Goal: Task Accomplishment & Management: Use online tool/utility

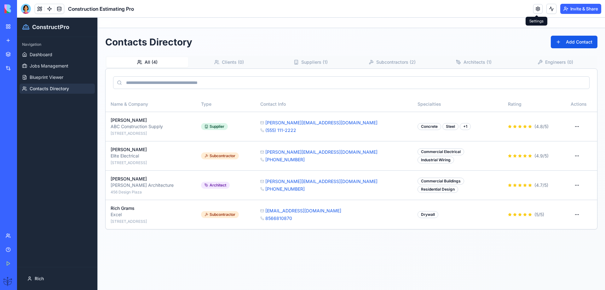
click at [536, 9] on link at bounding box center [537, 8] width 9 height 9
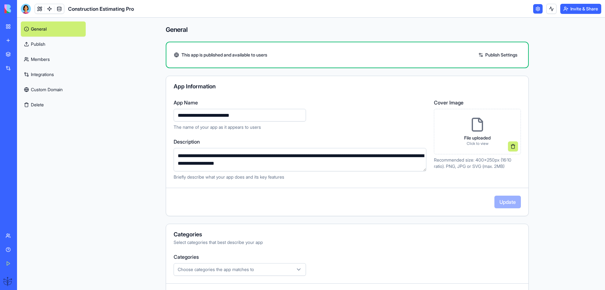
click at [472, 130] on icon at bounding box center [477, 124] width 10 height 13
click at [510, 146] on button at bounding box center [513, 146] width 10 height 10
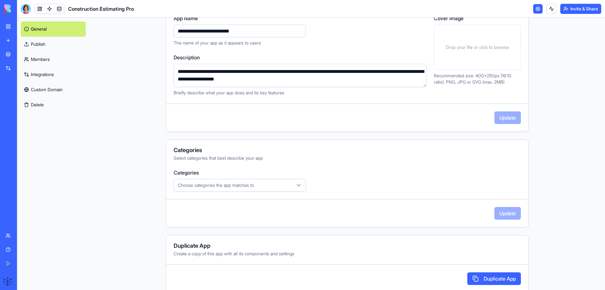
scroll to position [87, 0]
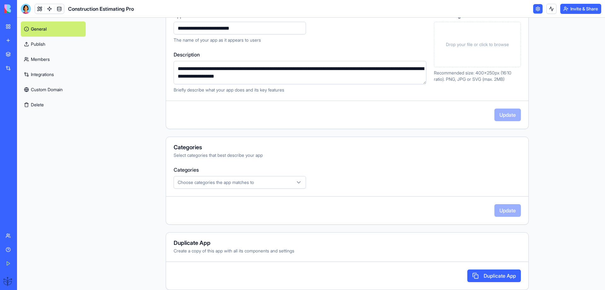
click at [262, 184] on div "Choose categories the app matches to" at bounding box center [239, 182] width 129 height 6
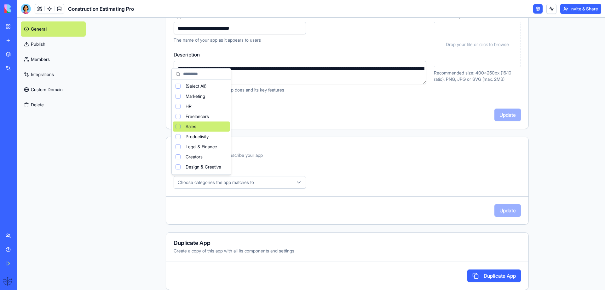
click at [175, 126] on div "Suggestions" at bounding box center [177, 126] width 5 height 5
click at [498, 210] on html "**********" at bounding box center [302, 145] width 605 height 290
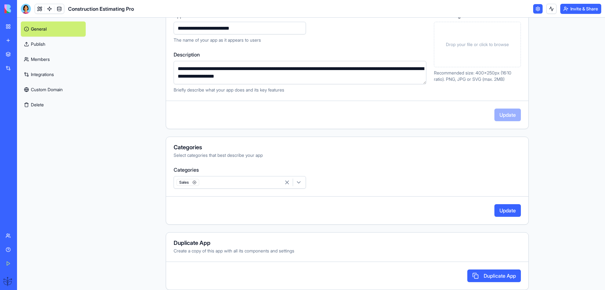
click at [32, 45] on link "Publish" at bounding box center [53, 44] width 65 height 15
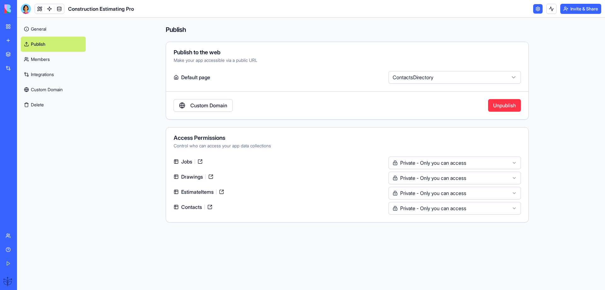
click at [250, 60] on div "Make your app accessible via a public URL" at bounding box center [347, 60] width 347 height 6
click at [249, 61] on div "Make your app accessible via a public URL" at bounding box center [347, 60] width 347 height 6
click at [244, 63] on div "Make your app accessible via a public URL" at bounding box center [347, 60] width 347 height 6
click at [243, 63] on div "Make your app accessible via a public URL" at bounding box center [347, 60] width 347 height 6
click at [419, 165] on html "**********" at bounding box center [302, 145] width 605 height 290
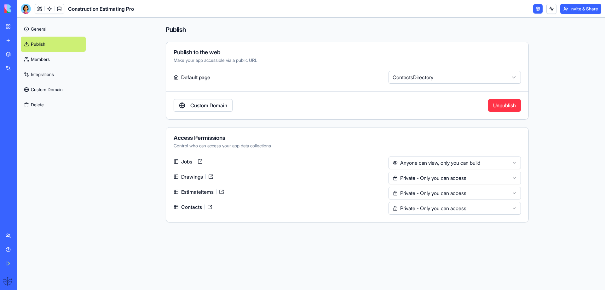
click at [344, 192] on div "EstimateItems" at bounding box center [280, 192] width 212 height 10
click at [420, 162] on html "**********" at bounding box center [302, 145] width 605 height 290
click at [419, 162] on html "**********" at bounding box center [302, 145] width 605 height 290
click at [418, 163] on html "**********" at bounding box center [302, 145] width 605 height 290
click at [330, 171] on div "Drawings" at bounding box center [280, 176] width 212 height 10
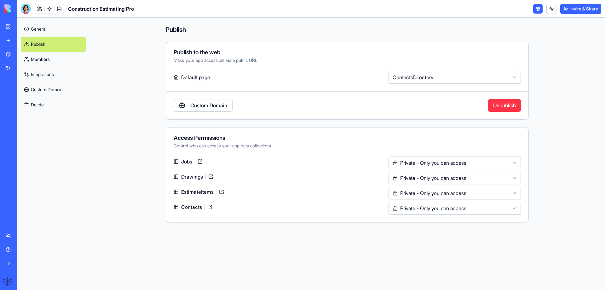
click at [413, 77] on html "**********" at bounding box center [302, 145] width 605 height 290
select select "**********"
click at [40, 59] on link "Members" at bounding box center [53, 59] width 65 height 15
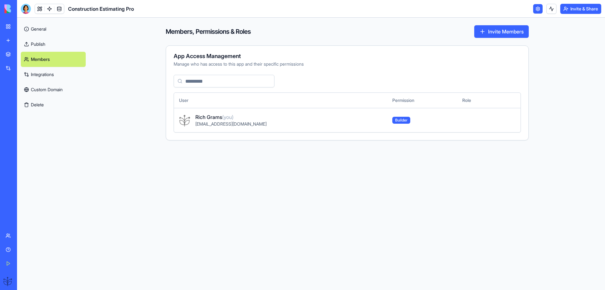
click at [39, 75] on link "Integrations" at bounding box center [53, 74] width 65 height 15
click at [49, 75] on link "Integrations" at bounding box center [53, 74] width 65 height 15
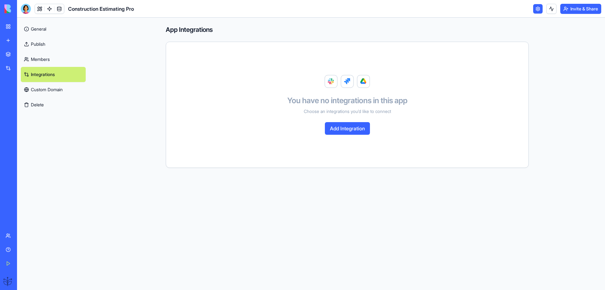
click at [44, 89] on link "Custom Domain" at bounding box center [53, 89] width 65 height 15
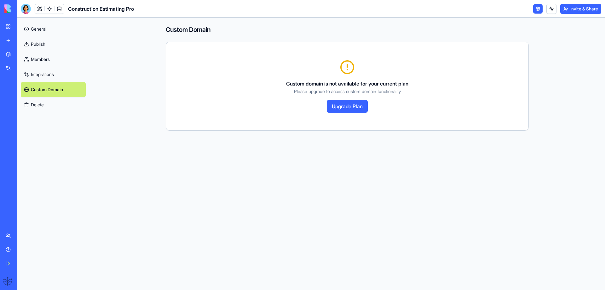
click at [37, 27] on link "General" at bounding box center [53, 28] width 65 height 15
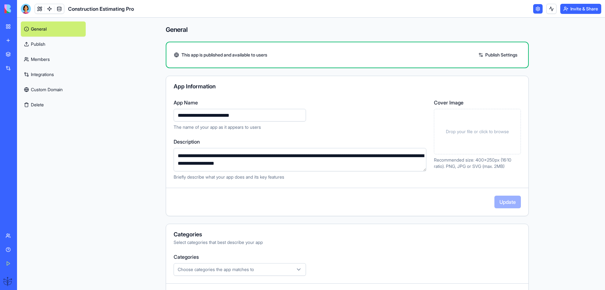
click at [501, 57] on link "Publish Settings" at bounding box center [497, 55] width 45 height 10
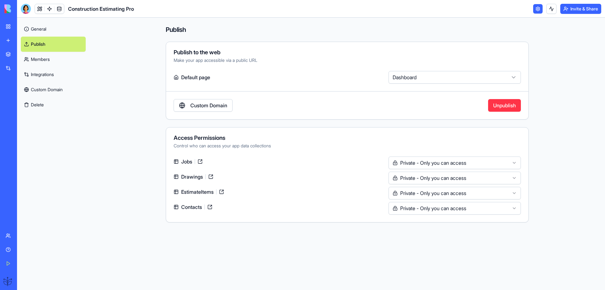
click at [35, 44] on link "Publish" at bounding box center [53, 44] width 65 height 15
click at [196, 81] on label "Default page" at bounding box center [280, 77] width 212 height 13
click at [547, 11] on button at bounding box center [551, 9] width 10 height 10
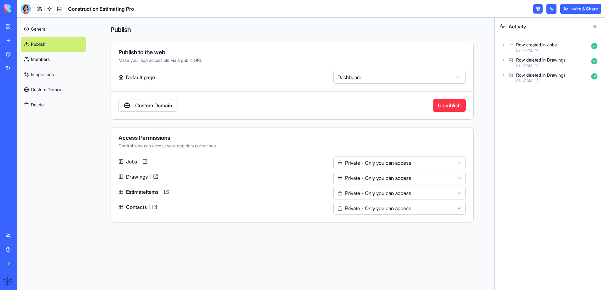
click at [503, 78] on div "Row deleted in Drawings 08:47 AM" at bounding box center [550, 78] width 100 height 14
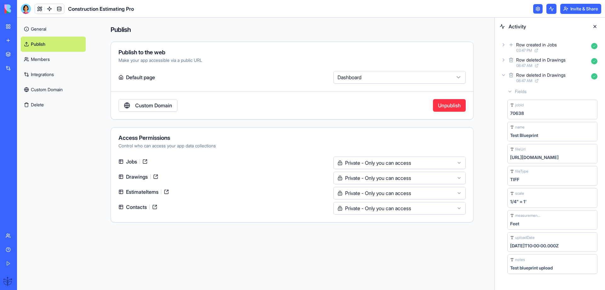
click at [502, 81] on div "Row deleted in Drawings 08:47 AM" at bounding box center [550, 78] width 100 height 14
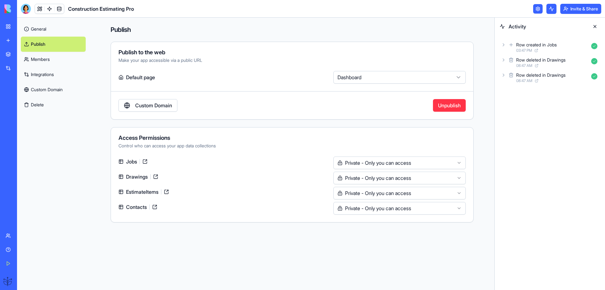
click at [27, 30] on link "My Workspace" at bounding box center [14, 26] width 25 height 13
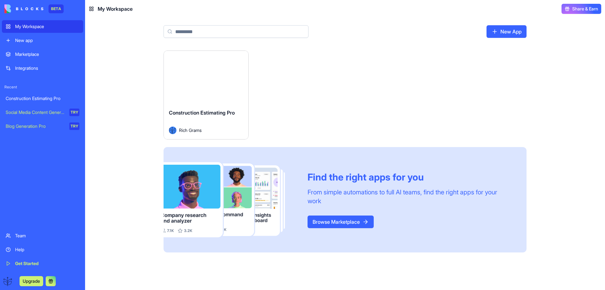
click at [321, 222] on link "Browse Marketplace" at bounding box center [340, 221] width 66 height 13
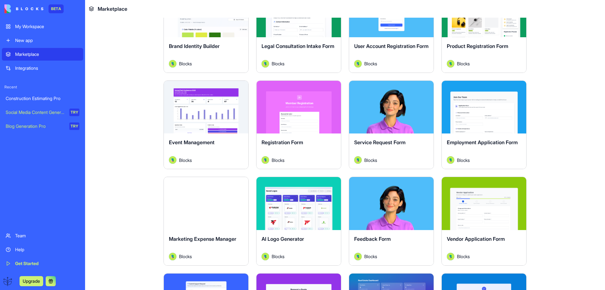
scroll to position [588, 0]
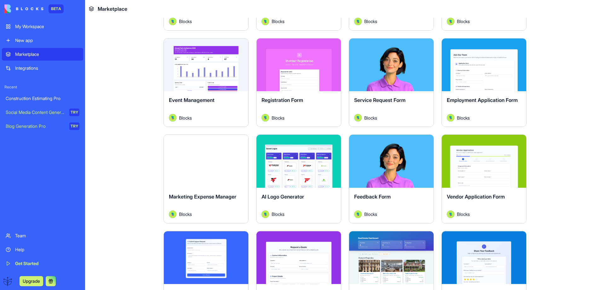
click at [290, 159] on button "Explore" at bounding box center [298, 161] width 47 height 13
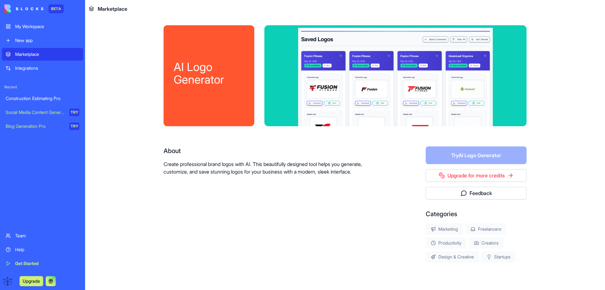
click at [23, 27] on div "My Workspace" at bounding box center [47, 26] width 64 height 6
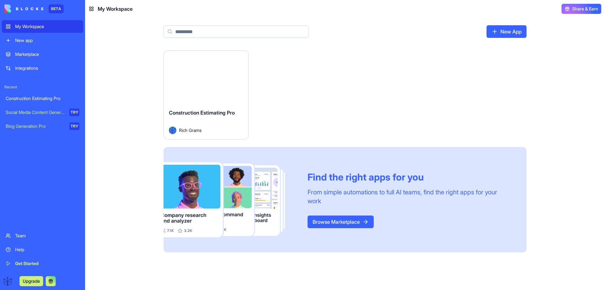
click at [188, 106] on div "Construction Estimating Pro Rich Grams" at bounding box center [206, 121] width 84 height 35
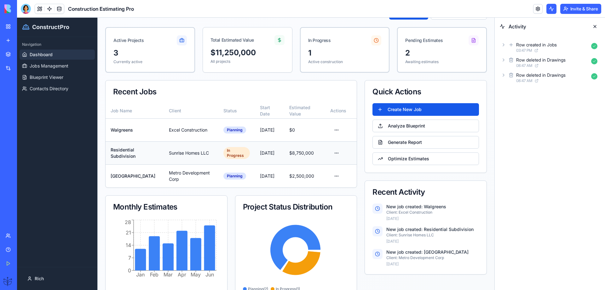
scroll to position [42, 0]
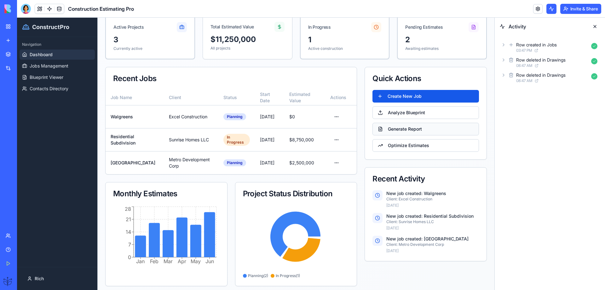
click at [412, 129] on button "Generate Report" at bounding box center [425, 129] width 106 height 13
click at [255, 122] on td "[DATE]" at bounding box center [269, 116] width 29 height 23
click at [109, 118] on td "Walgreens" at bounding box center [135, 116] width 58 height 23
click at [396, 147] on button "Optimize Estimates" at bounding box center [425, 145] width 106 height 13
click at [311, 43] on div "1" at bounding box center [344, 40] width 75 height 10
